Goal: Contribute content: Contribute content

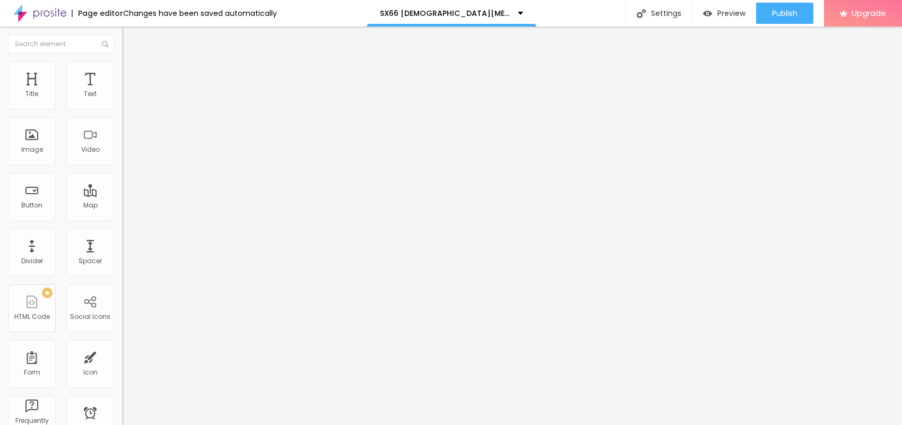
click at [122, 91] on span "Add image" at bounding box center [144, 86] width 44 height 9
drag, startPoint x: 0, startPoint y: 111, endPoint x: 203, endPoint y: 10, distance: 226.9
click at [122, 107] on input "text" at bounding box center [185, 102] width 127 height 11
paste input "SX66 [DEMOGRAPHIC_DATA][MEDICAL_DATA] Capsules [GEOGRAPHIC_DATA]"
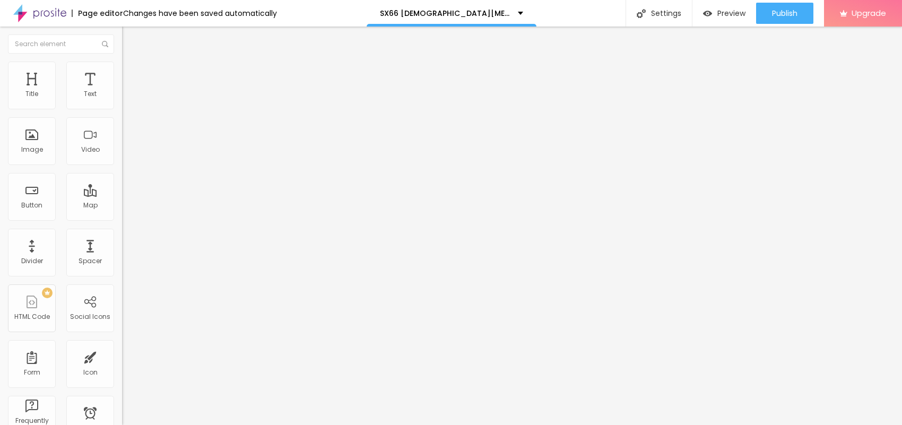
scroll to position [0, 56]
type input "SX66 [DEMOGRAPHIC_DATA][MEDICAL_DATA] Capsules [GEOGRAPHIC_DATA]"
click at [122, 91] on span "Add image" at bounding box center [144, 86] width 44 height 9
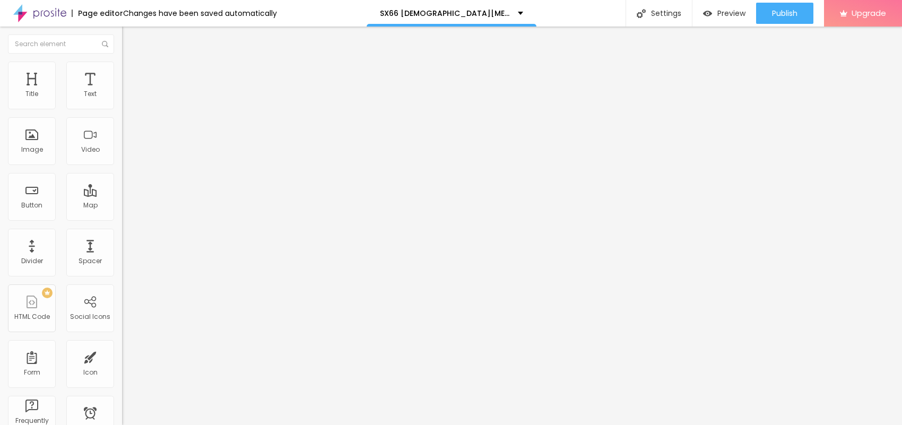
click at [122, 62] on li "Style" at bounding box center [183, 67] width 122 height 11
type input "95"
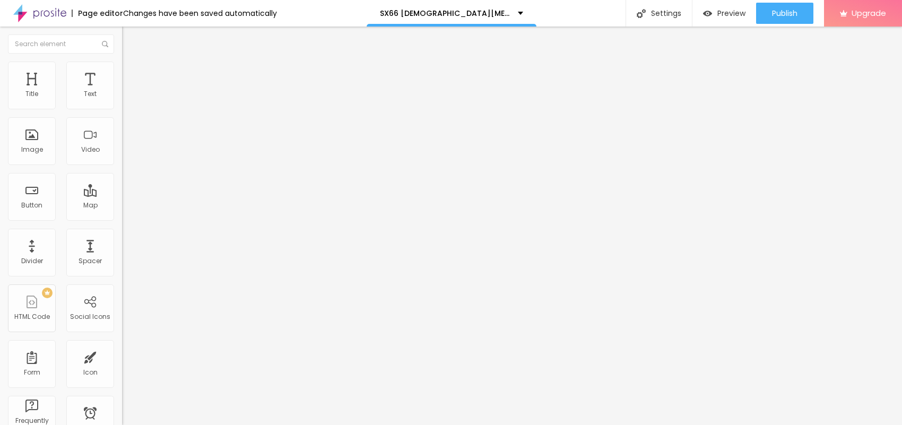
type input "90"
type input "85"
type input "80"
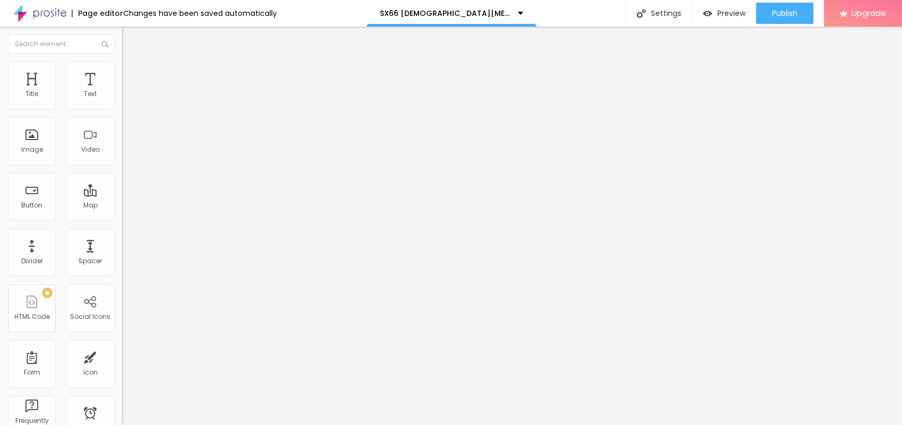
type input "80"
type input "75"
type input "70"
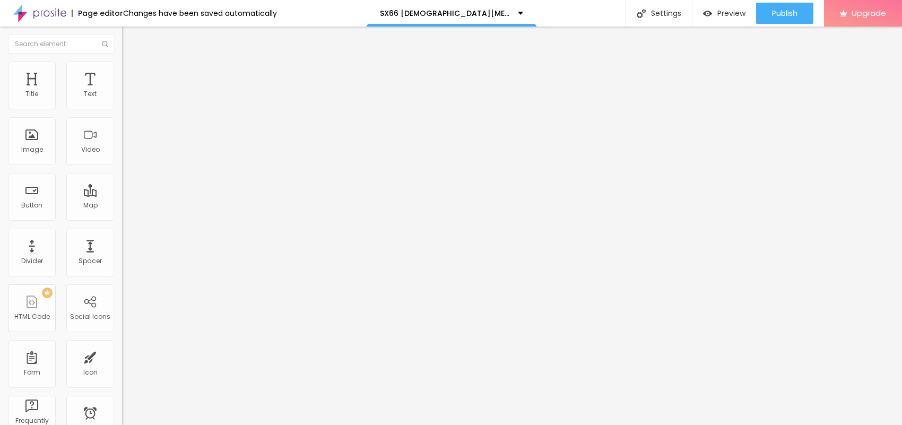
type input "65"
type input "60"
type input "55"
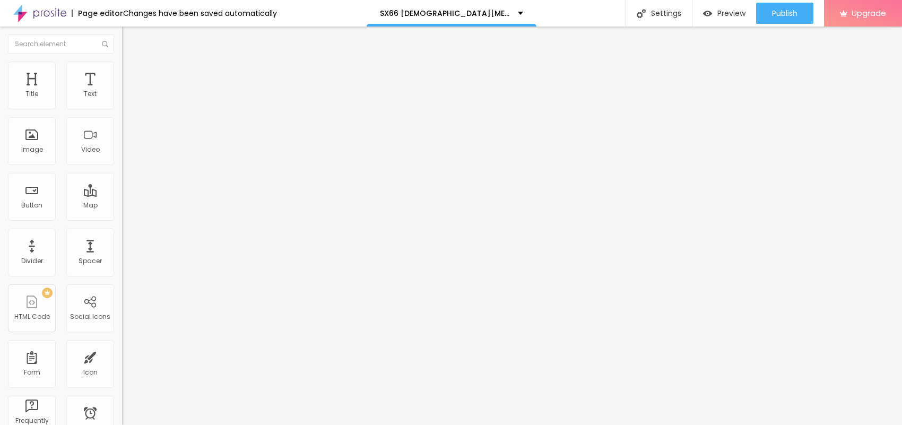
type input "55"
type input "50"
drag, startPoint x: 110, startPoint y: 112, endPoint x: 56, endPoint y: 113, distance: 54.7
type input "50"
click at [122, 109] on input "range" at bounding box center [156, 104] width 68 height 8
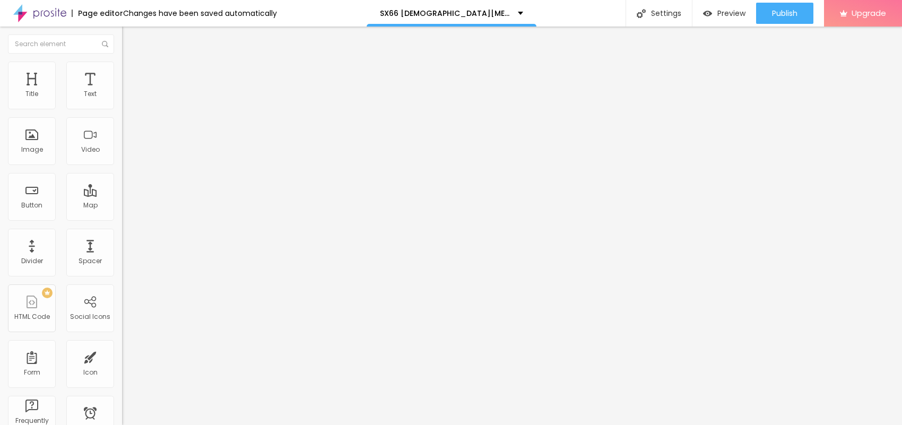
click at [122, 60] on img at bounding box center [127, 56] width 10 height 10
drag, startPoint x: 64, startPoint y: 291, endPoint x: 3, endPoint y: 289, distance: 61.0
click at [122, 243] on div "Change image Image description (Alt) SX66 [DEMOGRAPHIC_DATA][MEDICAL_DATA] Caps…" at bounding box center [183, 163] width 122 height 160
paste input "[DOMAIN_NAME][URL][DEMOGRAPHIC_DATA][MEDICAL_DATA]"
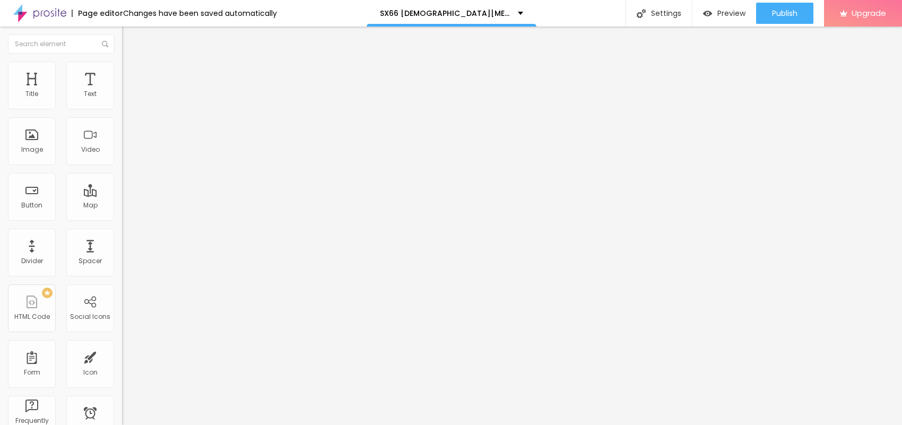
type input "[URL][DOMAIN_NAME][DEMOGRAPHIC_DATA][MEDICAL_DATA]"
drag, startPoint x: 54, startPoint y: 122, endPoint x: 0, endPoint y: 115, distance: 54.6
click at [122, 115] on div "Text Click me Align Size Default Small Default Big Link URL https:// Open in ne…" at bounding box center [183, 160] width 122 height 154
paste input "😍👇NU WINKELEN😍👇"
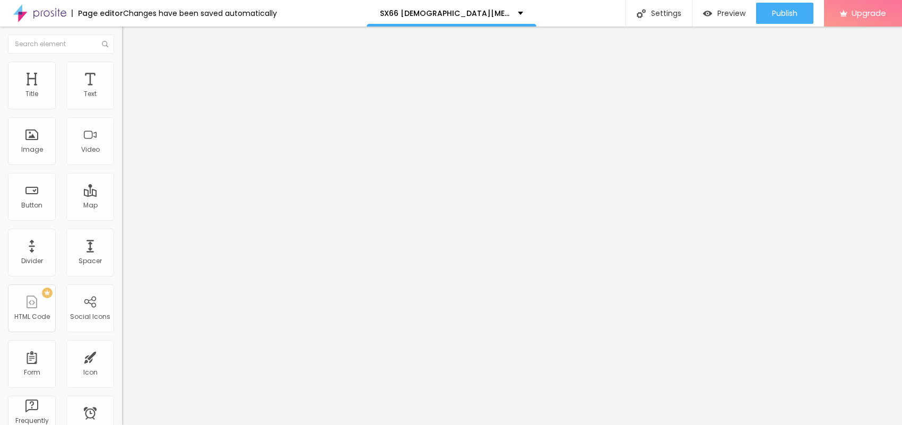
type input "😍👇NU WINKELEN😍👇"
drag, startPoint x: 51, startPoint y: 220, endPoint x: 0, endPoint y: 221, distance: 50.9
click at [122, 221] on div "Text 😍👇NU WINKELEN😍👇 Align Size Default Small Default Big Link URL https:// Ope…" at bounding box center [183, 160] width 122 height 154
paste input "[DOMAIN_NAME][URL][DEMOGRAPHIC_DATA][MEDICAL_DATA]"
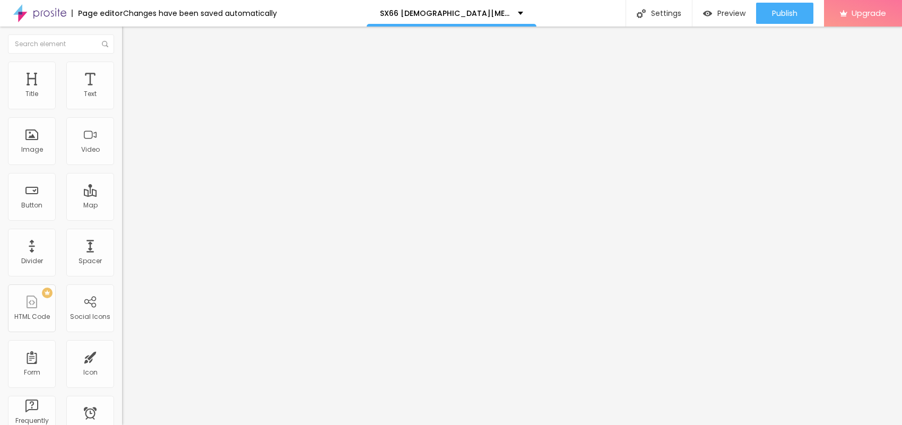
type input "[URL][DOMAIN_NAME][DEMOGRAPHIC_DATA][MEDICAL_DATA]"
click at [122, 157] on button "button" at bounding box center [129, 151] width 15 height 11
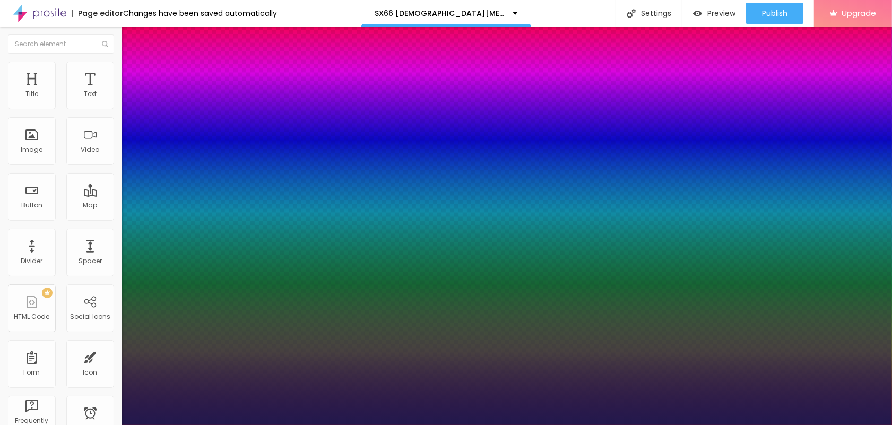
type input "1"
type input "17"
type input "1"
type input "22"
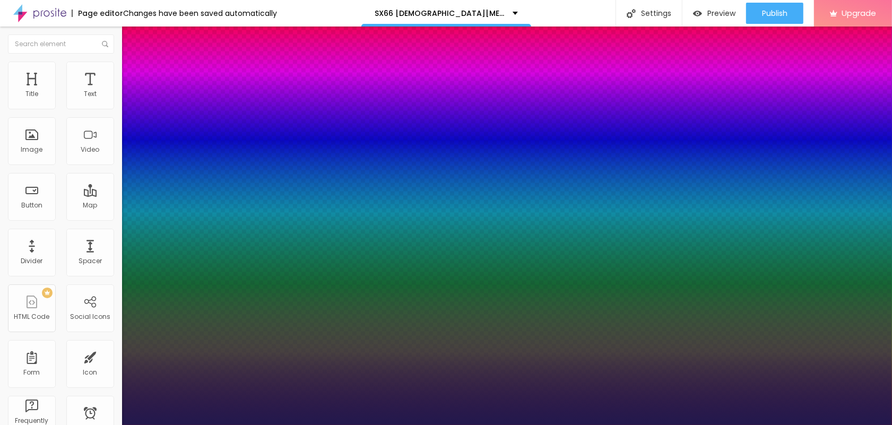
type input "22"
type input "1"
type input "25"
type input "1"
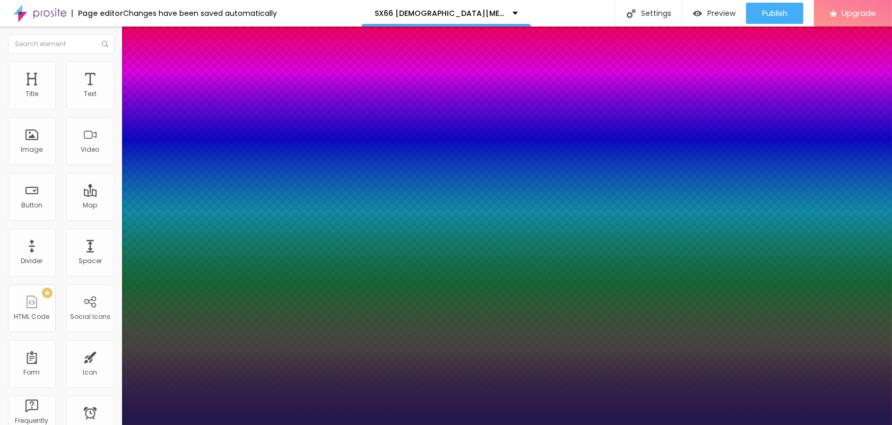
type input "26"
type input "1"
type input "27"
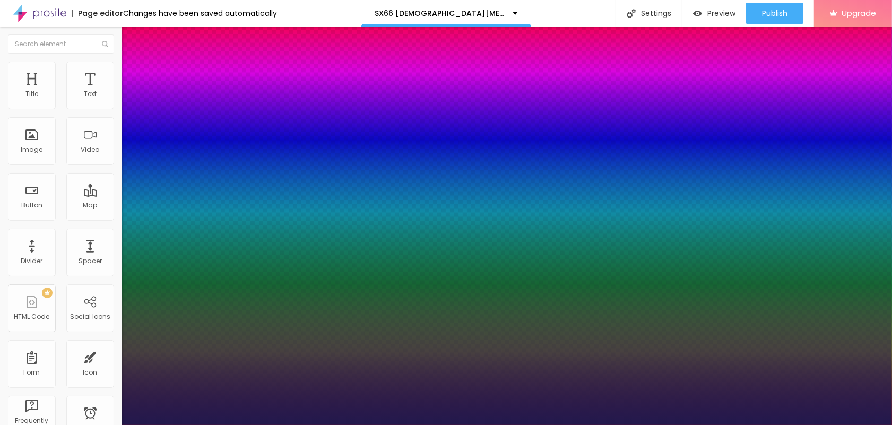
type input "1"
type input "28"
type input "1"
type input "29"
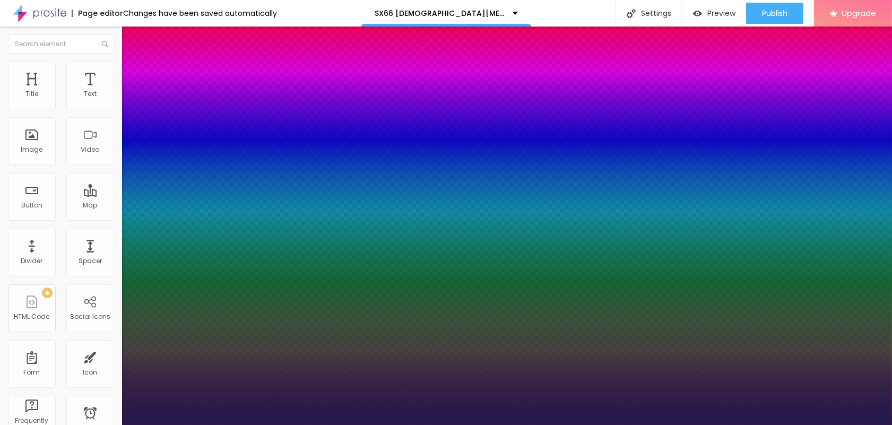
type input "29"
type input "1"
type input "30"
type input "1"
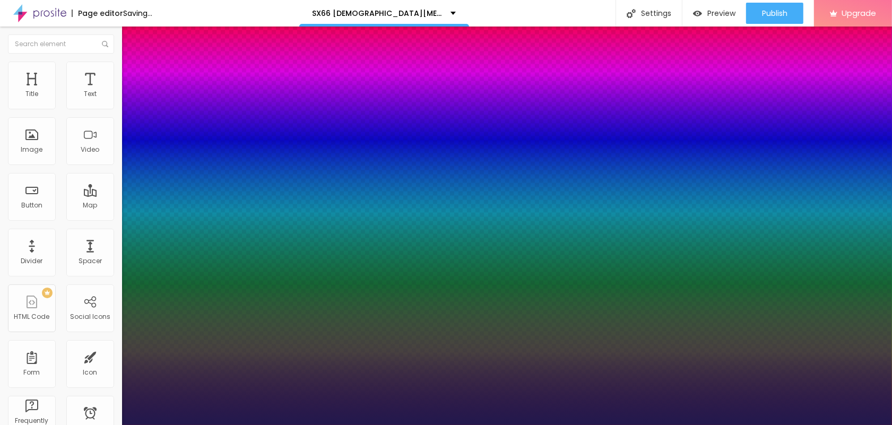
drag, startPoint x: 144, startPoint y: 298, endPoint x: 155, endPoint y: 299, distance: 11.7
type input "30"
click at [500, 425] on div at bounding box center [446, 425] width 892 height 0
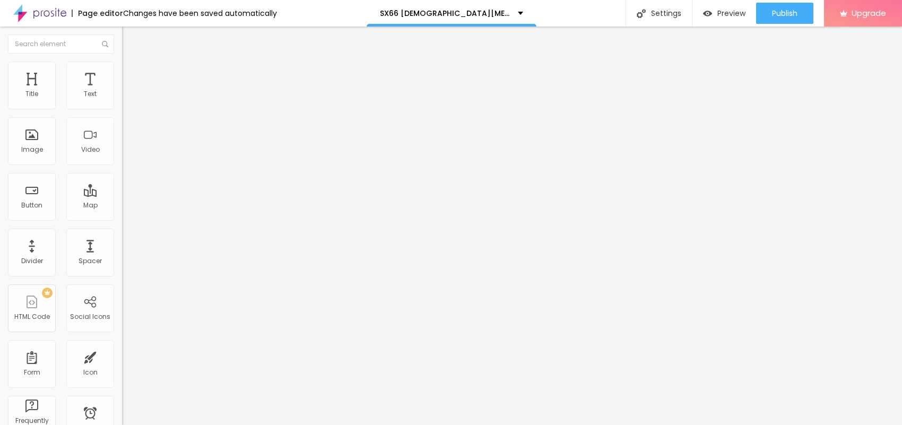
click at [126, 99] on icon "button" at bounding box center [129, 95] width 6 height 6
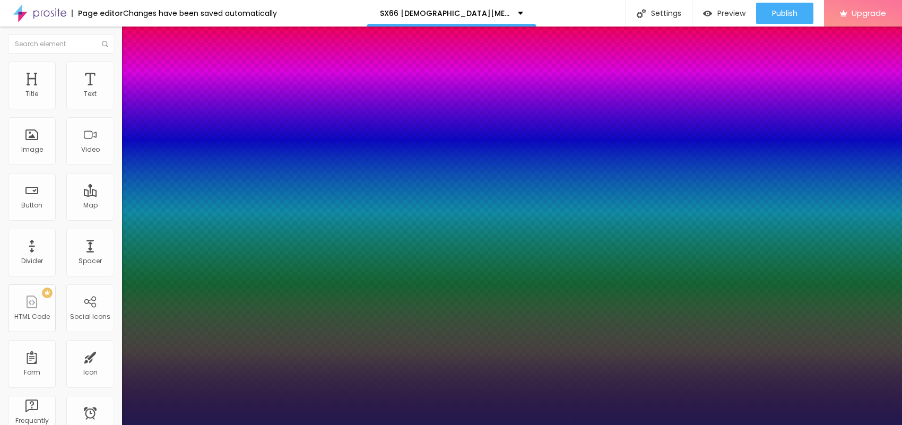
type input "1"
type input "18"
type input "1"
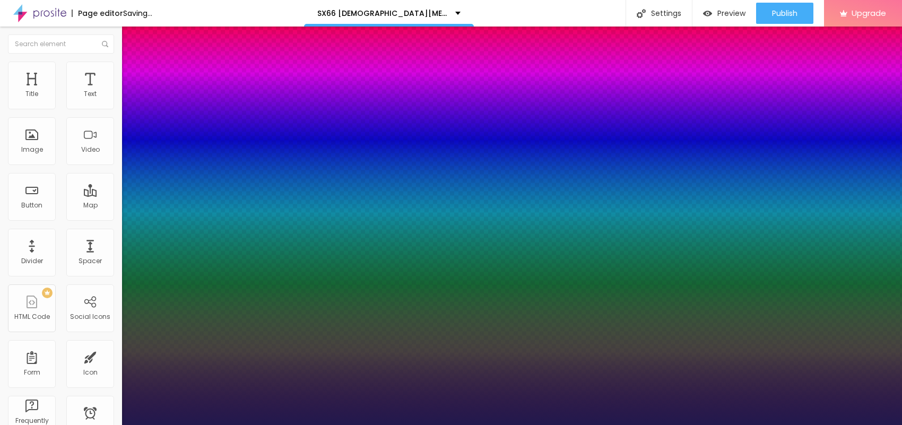
type input "19"
type input "1"
type input "20"
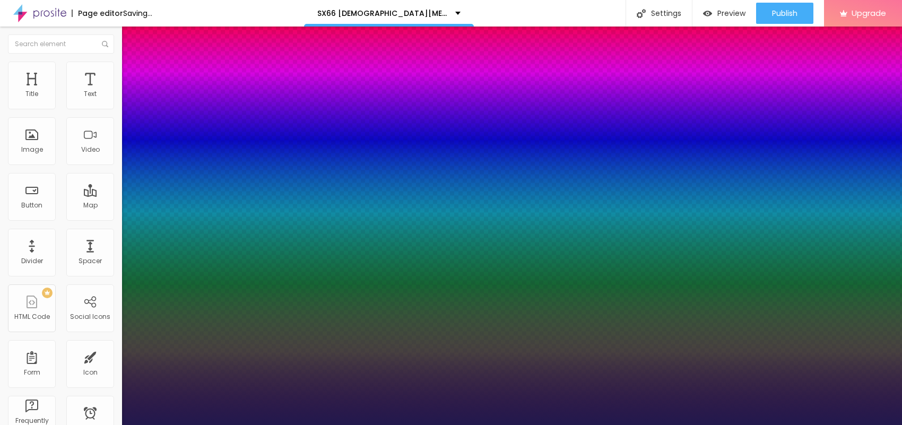
type input "1"
drag, startPoint x: 144, startPoint y: 180, endPoint x: 299, endPoint y: 253, distance: 171.2
type input "22"
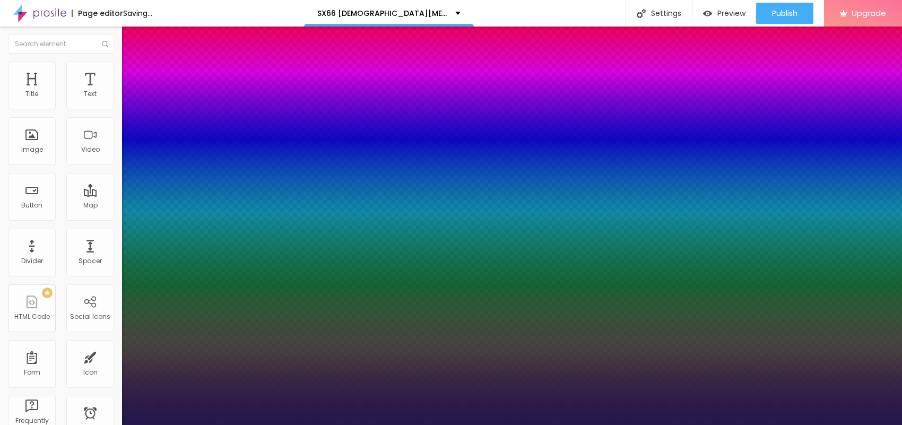
type input "1"
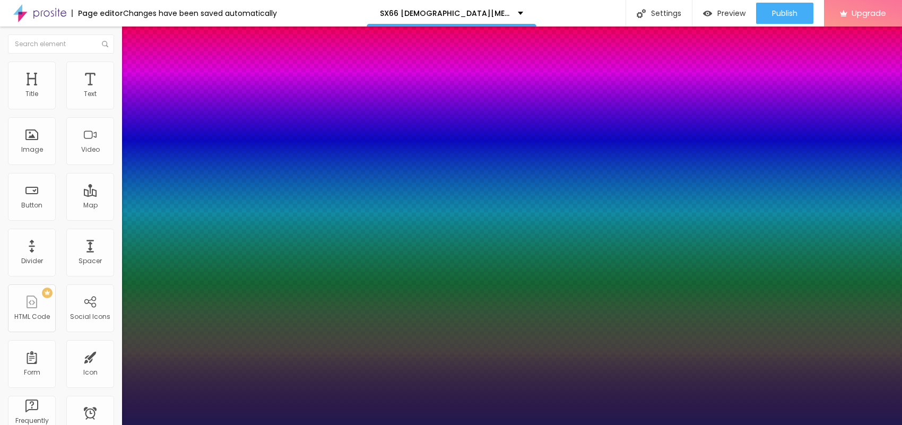
click at [366, 425] on div at bounding box center [451, 425] width 902 height 0
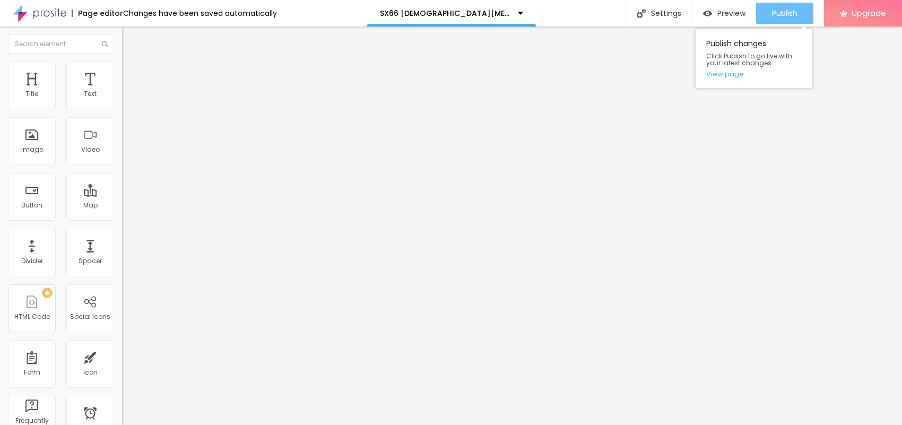
click at [787, 11] on span "Publish" at bounding box center [784, 13] width 25 height 8
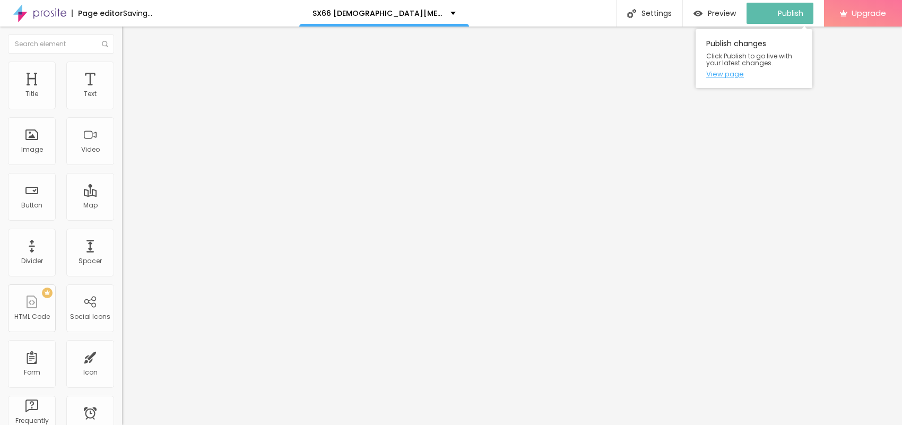
click at [718, 77] on link "View page" at bounding box center [754, 74] width 96 height 7
